Goal: Browse casually

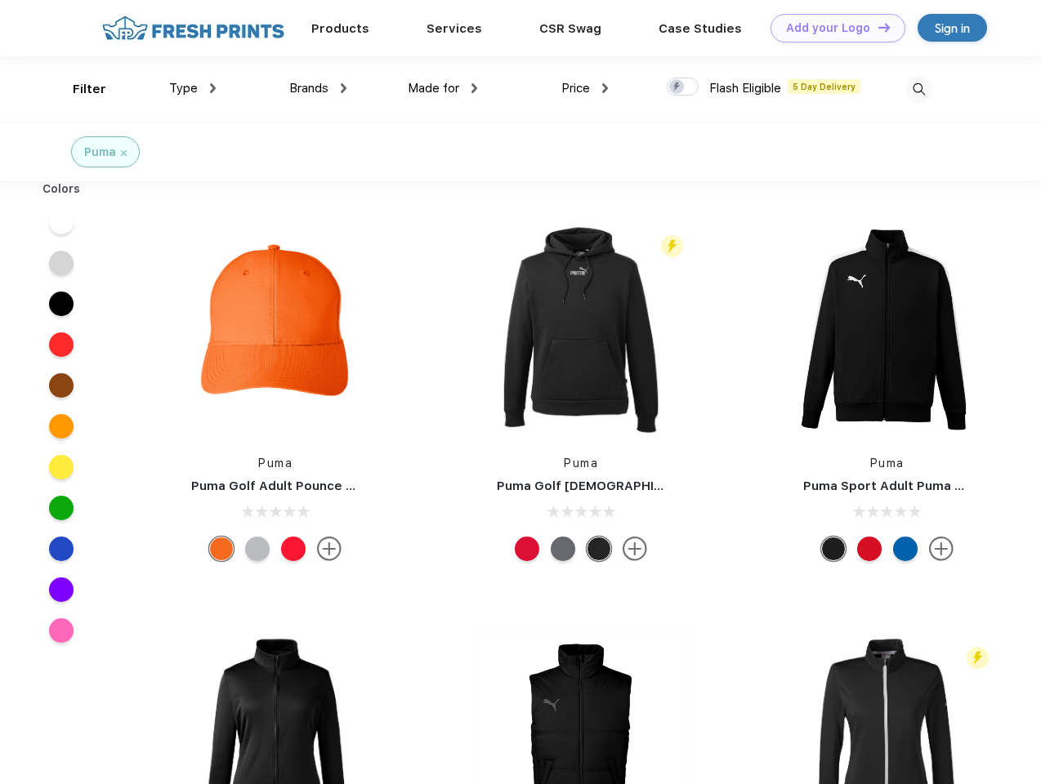
click at [832, 28] on link "Add your Logo Design Tool" at bounding box center [838, 28] width 135 height 29
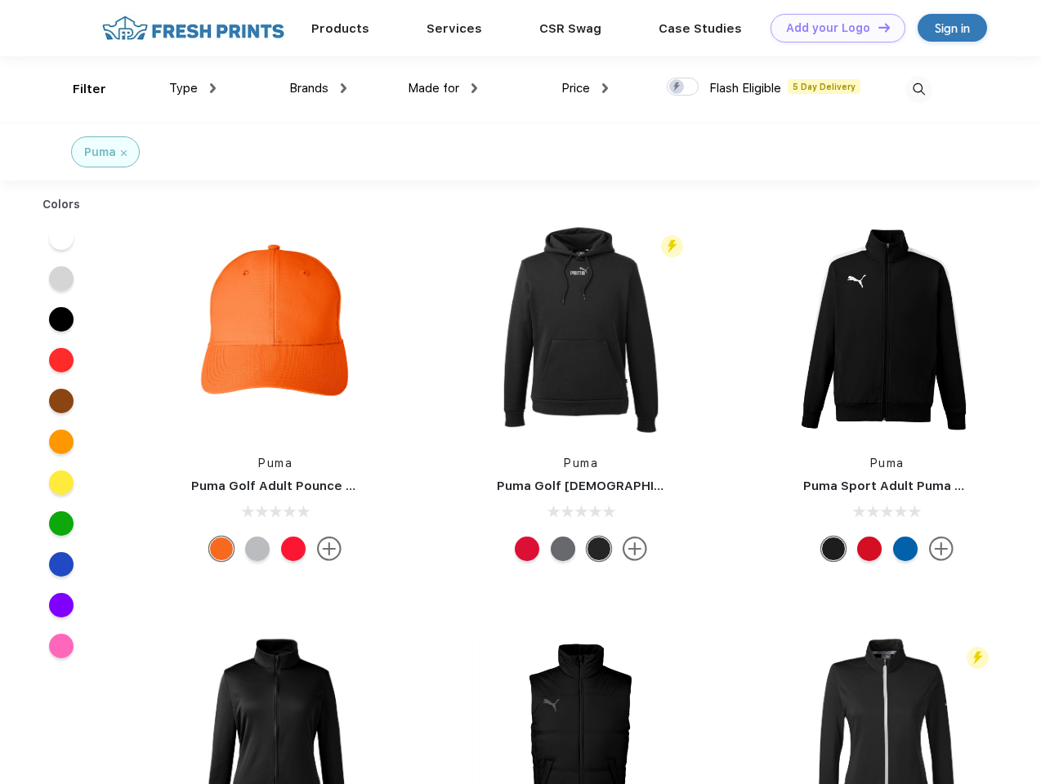
click at [0, 0] on div "Design Tool" at bounding box center [0, 0] width 0 height 0
click at [877, 27] on link "Add your Logo Design Tool" at bounding box center [838, 28] width 135 height 29
click at [78, 89] on div "Filter" at bounding box center [90, 89] width 34 height 19
click at [193, 88] on span "Type" at bounding box center [183, 88] width 29 height 15
click at [318, 88] on span "Brands" at bounding box center [308, 88] width 39 height 15
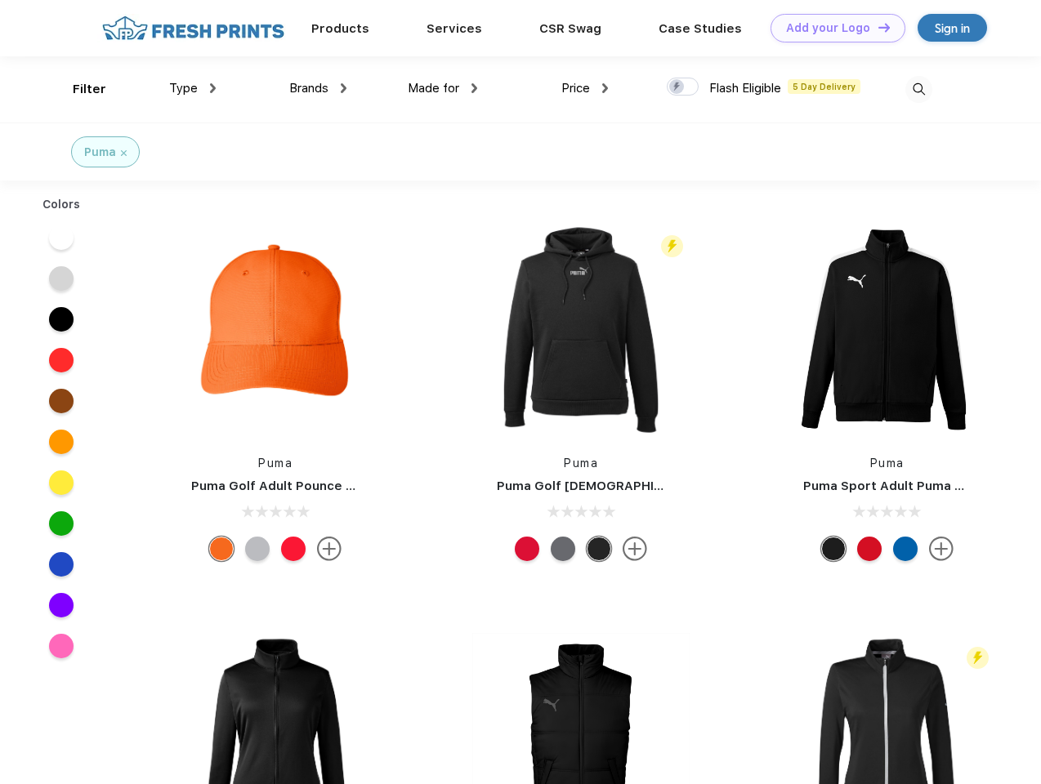
click at [443, 88] on span "Made for" at bounding box center [433, 88] width 51 height 15
click at [585, 88] on span "Price" at bounding box center [575, 88] width 29 height 15
click at [683, 87] on div at bounding box center [683, 87] width 32 height 18
click at [677, 87] on input "checkbox" at bounding box center [672, 82] width 11 height 11
click at [918, 89] on img at bounding box center [918, 89] width 27 height 27
